Goal: Find contact information: Find contact information

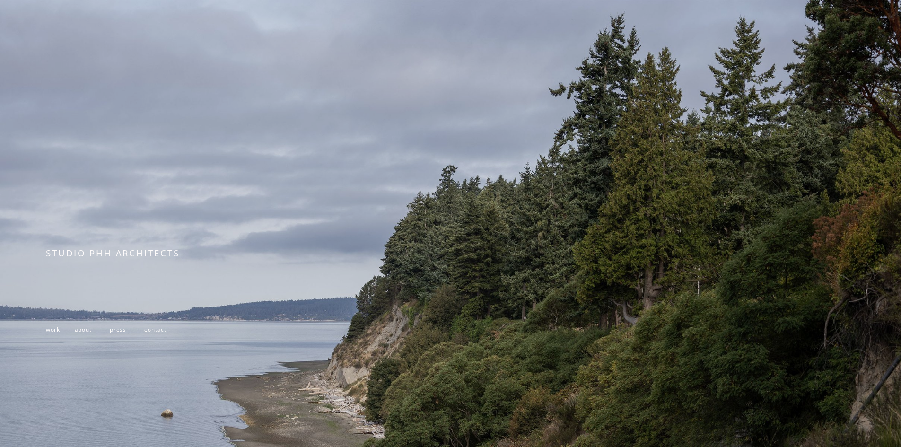
click at [80, 333] on span "about" at bounding box center [83, 329] width 17 height 8
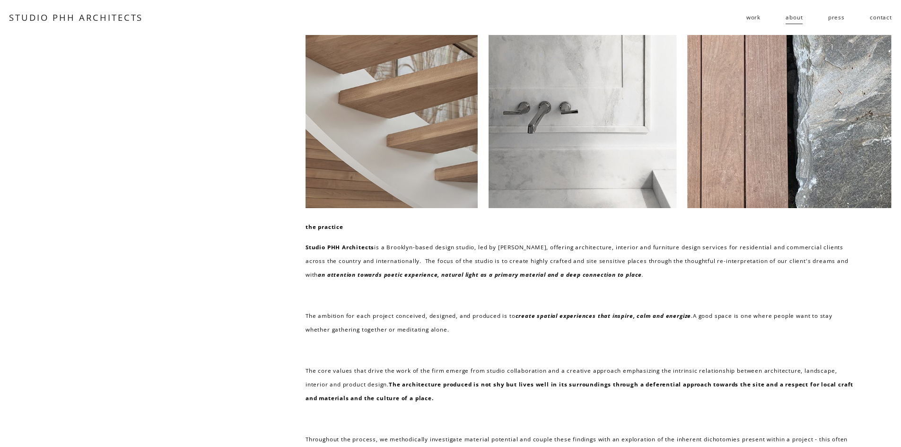
click at [875, 19] on link "contact" at bounding box center [881, 17] width 22 height 15
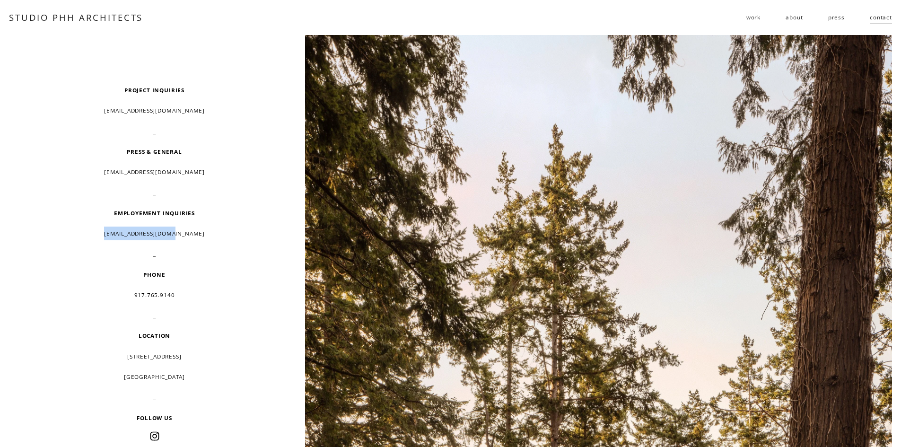
drag, startPoint x: 108, startPoint y: 233, endPoint x: 209, endPoint y: 230, distance: 100.3
click at [209, 230] on p "resume@studiophh.com" at bounding box center [154, 234] width 217 height 14
copy p "resume@studiophh.com"
